Goal: Answer question/provide support

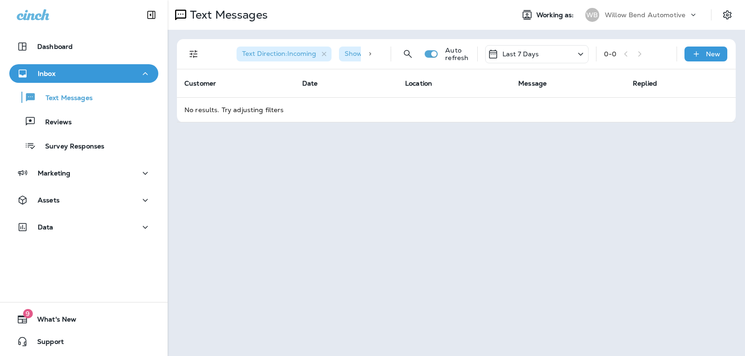
click at [563, 48] on div "Last 7 Days" at bounding box center [536, 54] width 103 height 18
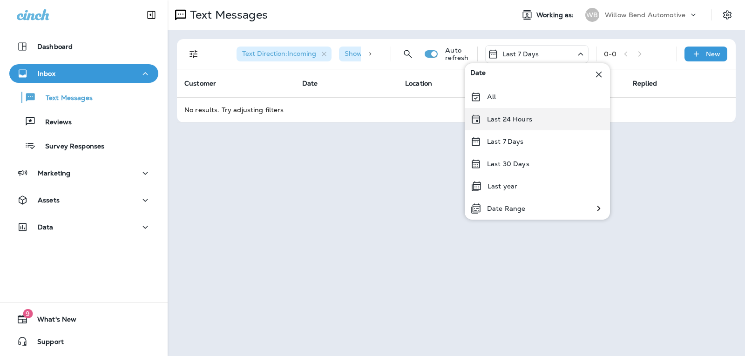
click at [530, 119] on p "Last 24 Hours" at bounding box center [509, 118] width 45 height 7
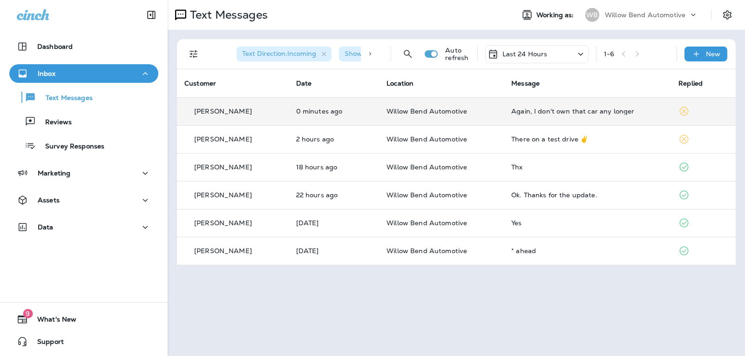
click at [573, 114] on div "Again, I don't own that car any longer" at bounding box center [587, 111] width 152 height 7
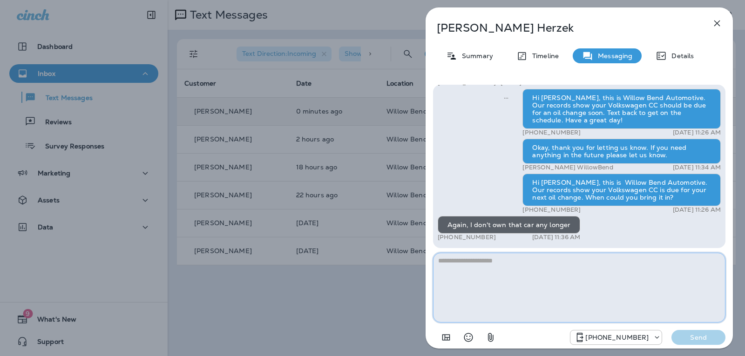
click at [495, 264] on textarea at bounding box center [579, 288] width 292 height 70
type textarea "*"
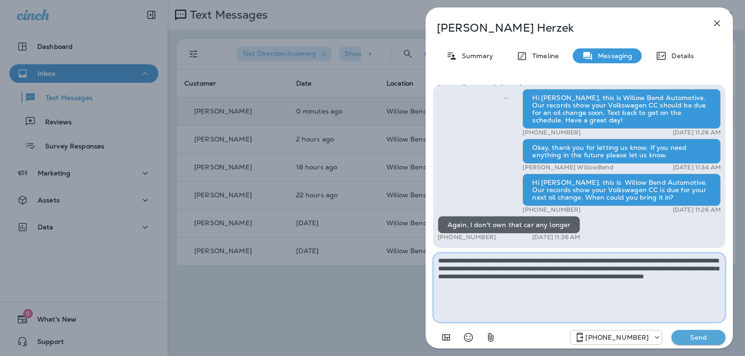
type textarea "**********"
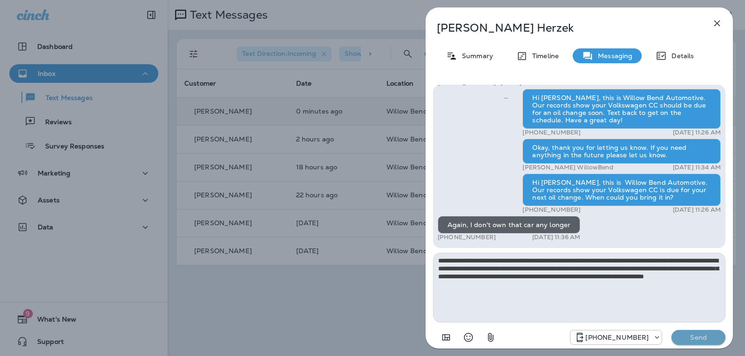
click at [677, 333] on button "Send" at bounding box center [698, 337] width 54 height 15
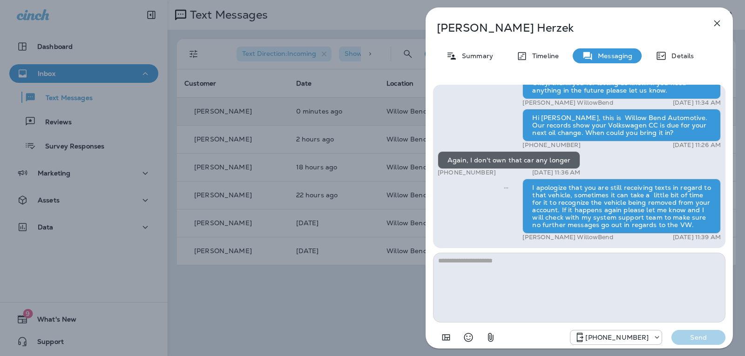
click at [718, 23] on icon "button" at bounding box center [716, 23] width 11 height 11
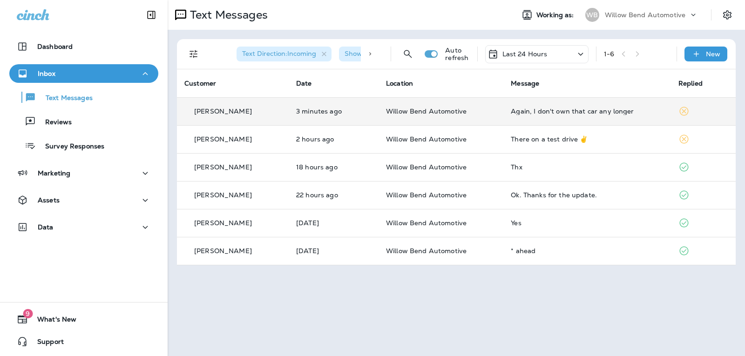
click at [534, 54] on p "Last 24 Hours" at bounding box center [524, 53] width 45 height 7
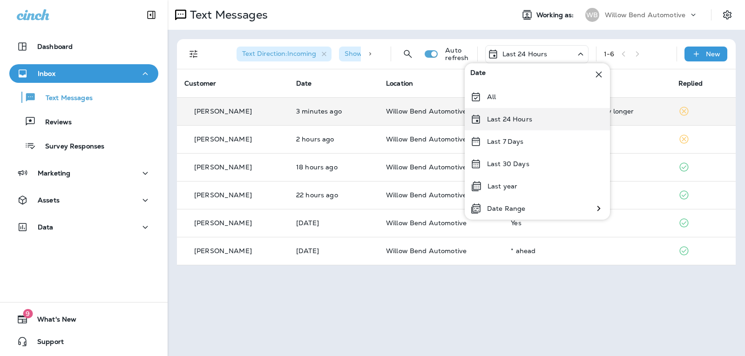
click at [528, 111] on div "Last 24 Hours" at bounding box center [537, 119] width 145 height 22
